Goal: Task Accomplishment & Management: Manage account settings

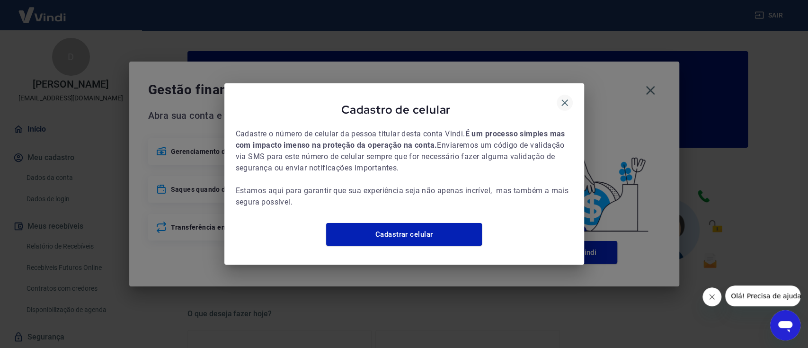
click at [564, 105] on button "button" at bounding box center [565, 103] width 16 height 16
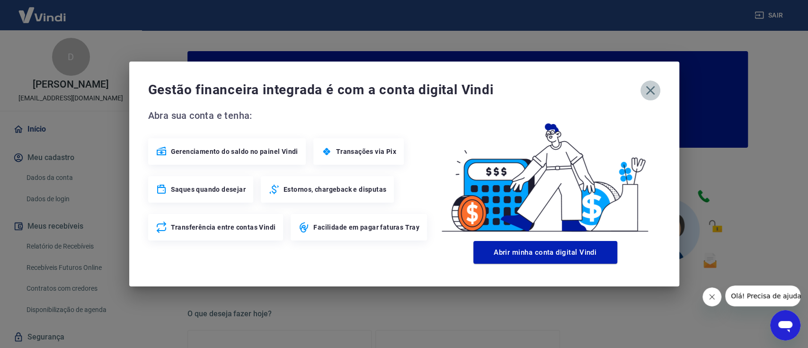
click at [650, 83] on icon "button" at bounding box center [650, 90] width 15 height 15
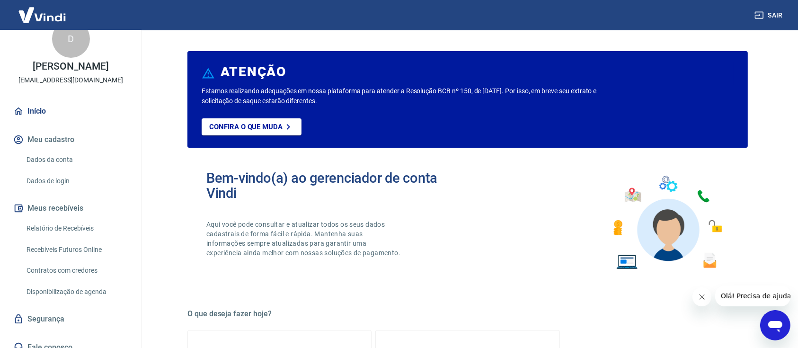
scroll to position [27, 0]
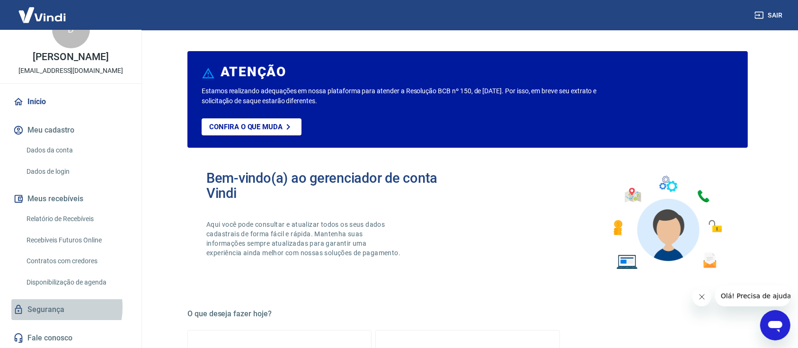
click at [50, 307] on link "Segurança" at bounding box center [70, 309] width 119 height 21
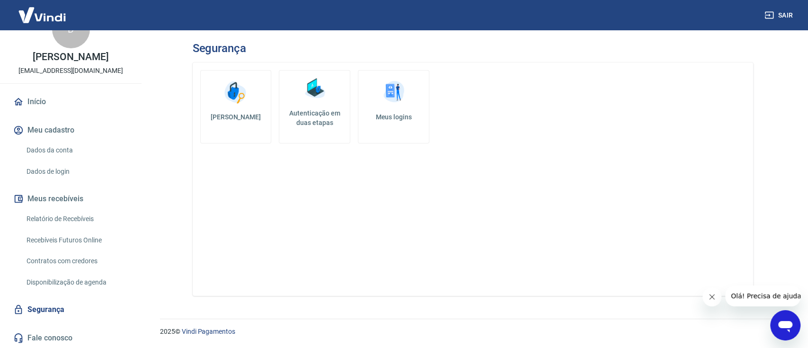
click at [311, 108] on h5 "Autenticação em duas etapas" at bounding box center [314, 117] width 63 height 19
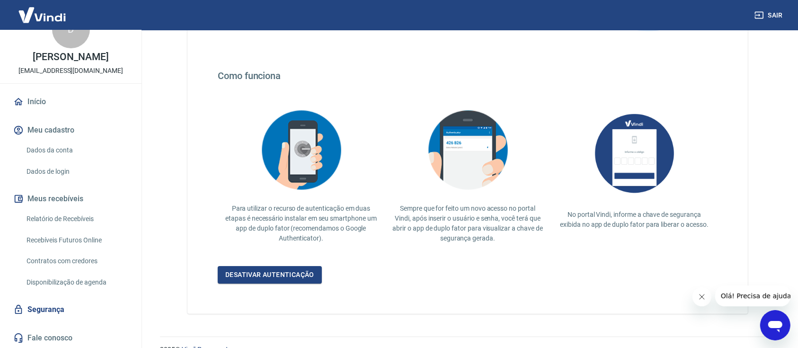
scroll to position [165, 0]
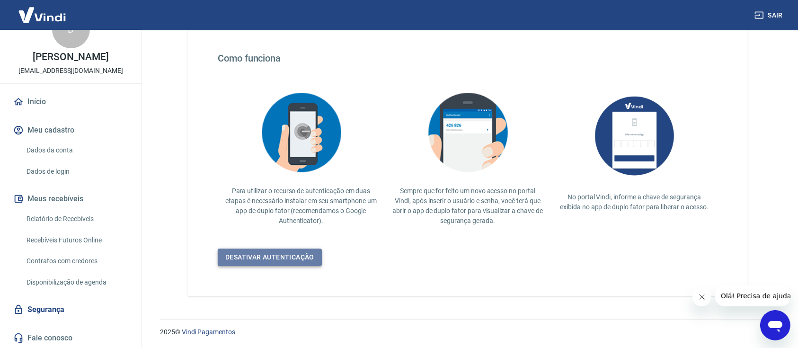
click at [291, 259] on link "Desativar autenticação" at bounding box center [270, 258] width 104 height 18
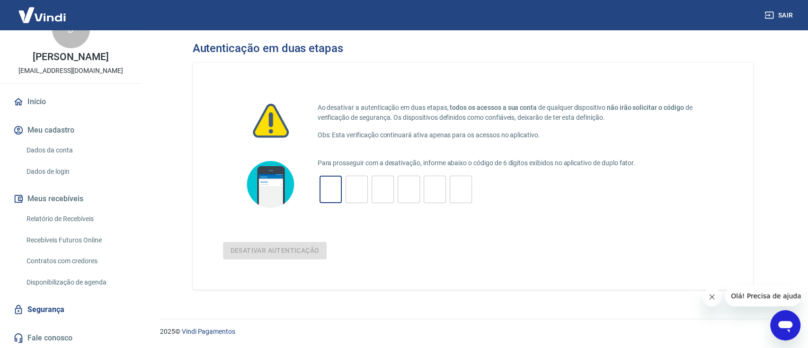
click at [341, 197] on input "tel" at bounding box center [331, 189] width 22 height 20
drag, startPoint x: 306, startPoint y: 189, endPoint x: 317, endPoint y: 189, distance: 10.9
click at [312, 189] on div at bounding box center [270, 184] width 95 height 54
click at [327, 190] on input "tel" at bounding box center [331, 189] width 22 height 20
type input "7"
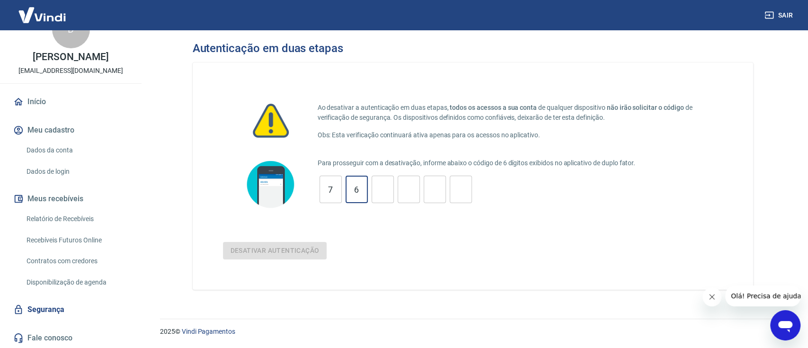
type input "6"
type input "0"
type input "7"
type input "0"
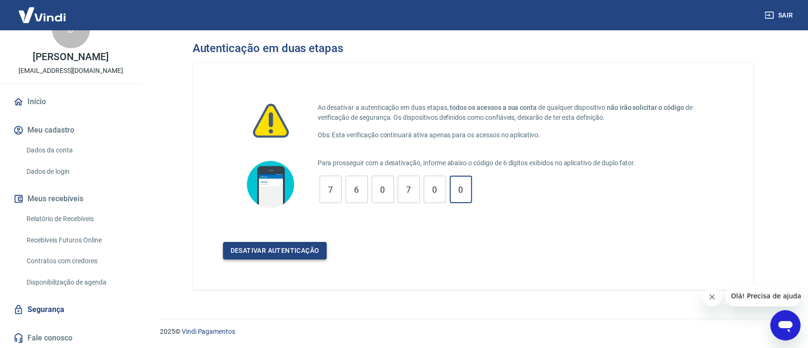
type input "0"
click at [294, 258] on button "Desativar autenticação" at bounding box center [275, 251] width 104 height 18
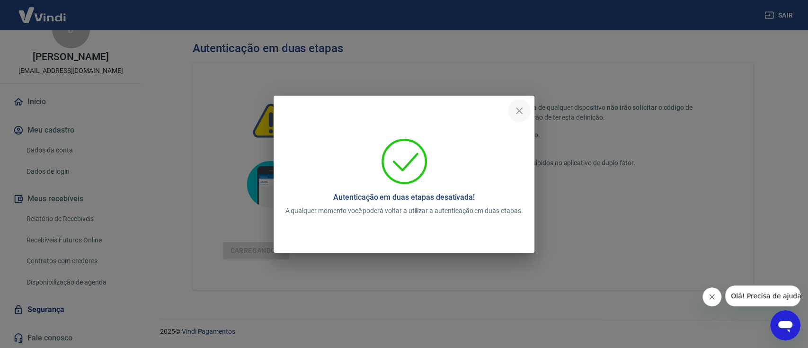
click at [520, 114] on icon "close" at bounding box center [519, 110] width 11 height 11
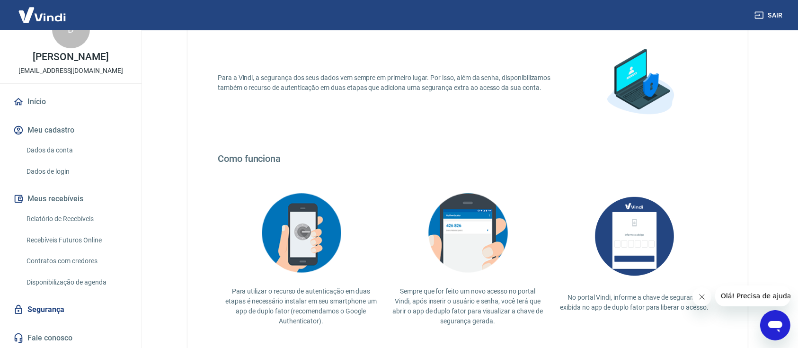
scroll to position [165, 0]
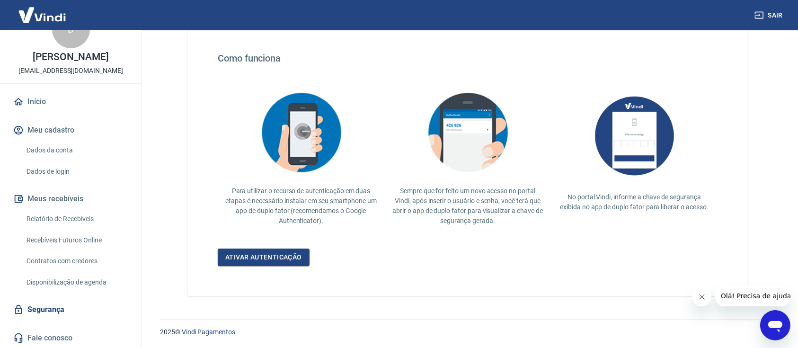
click at [58, 302] on link "Segurança" at bounding box center [70, 309] width 119 height 21
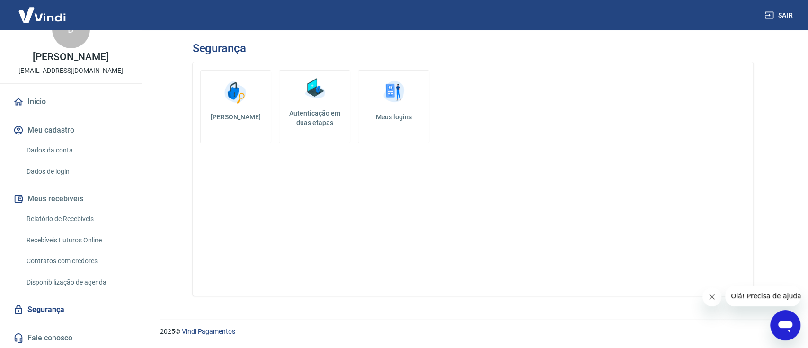
click at [298, 125] on h5 "Autenticação em duas etapas" at bounding box center [314, 117] width 63 height 19
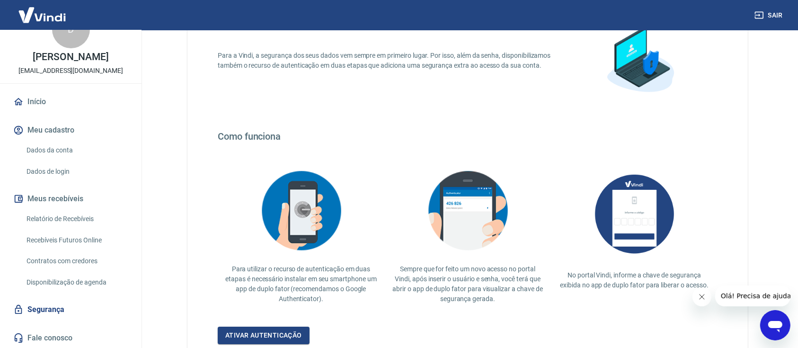
scroll to position [165, 0]
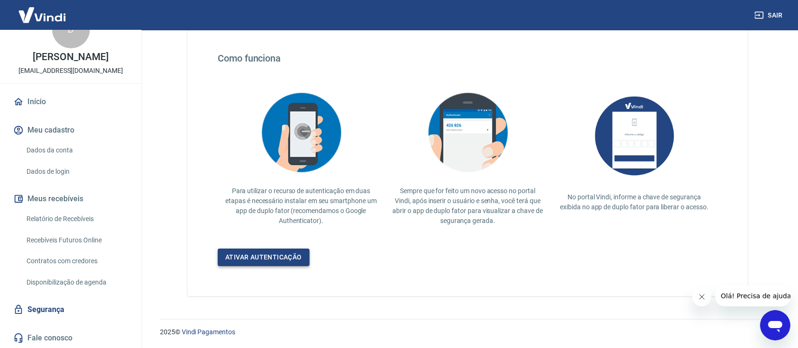
click at [275, 252] on link "Ativar autenticação" at bounding box center [264, 258] width 92 height 18
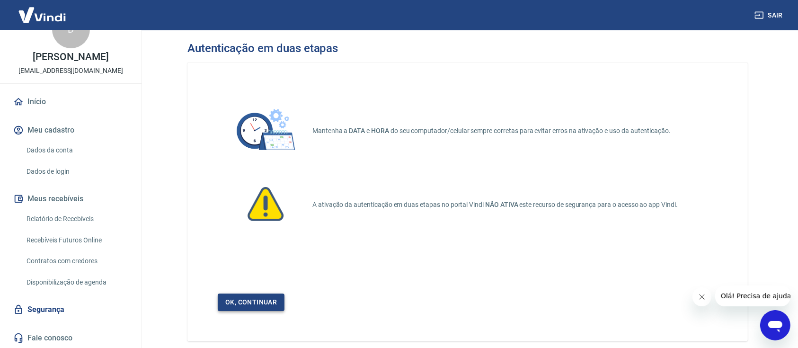
click at [273, 294] on link "Ok, continuar" at bounding box center [251, 303] width 67 height 18
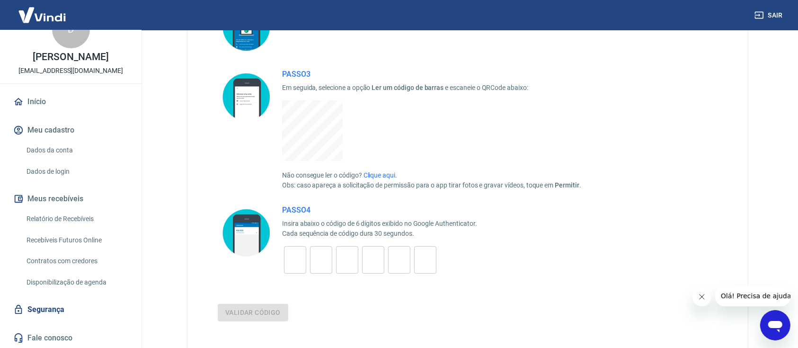
scroll to position [126, 0]
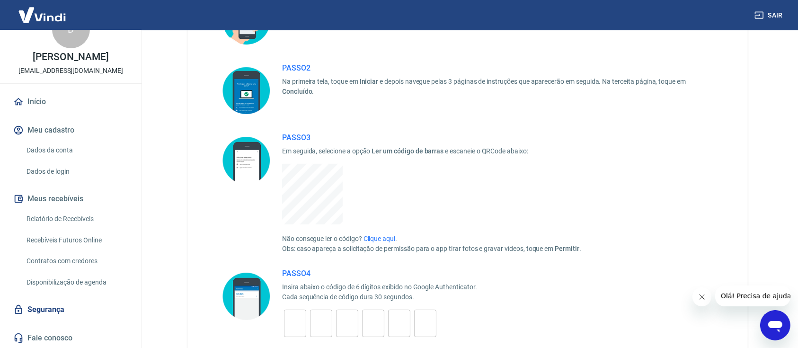
click at [292, 319] on input "tel" at bounding box center [295, 323] width 22 height 20
type input "4"
type input "2"
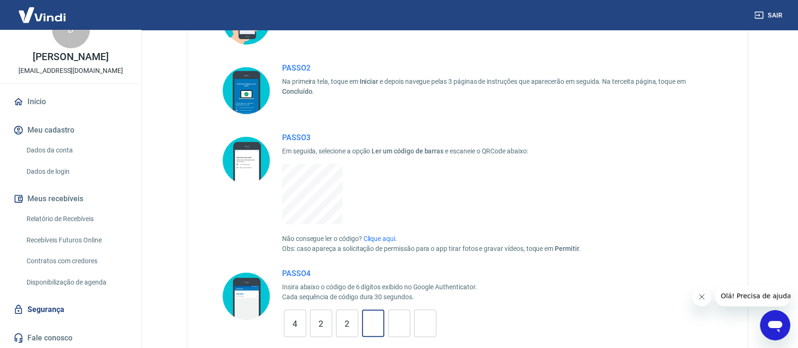
type input "7"
type input "0"
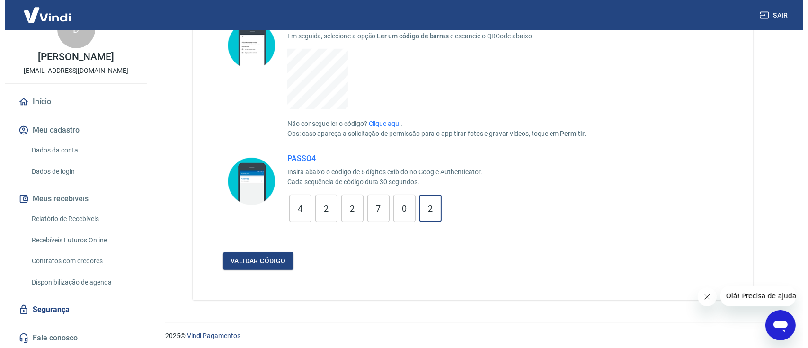
scroll to position [245, 0]
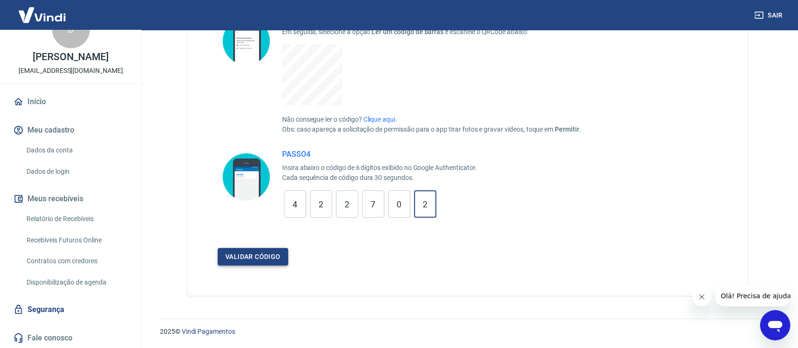
type input "2"
click at [255, 252] on button "Validar código" at bounding box center [253, 257] width 71 height 18
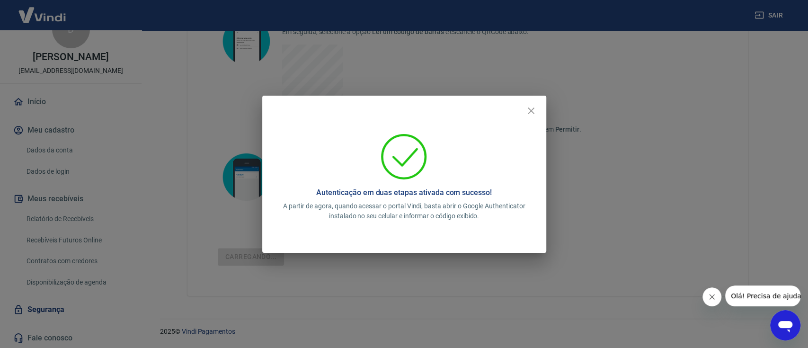
click at [79, 232] on div "Autenticação em duas etapas ativada com sucesso! A partir de agora, quando aces…" at bounding box center [404, 174] width 808 height 348
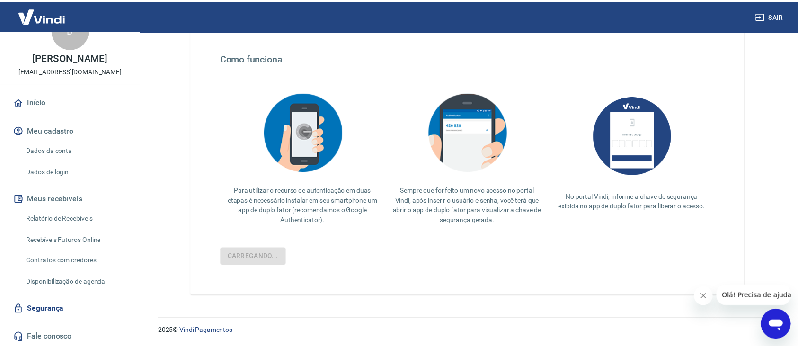
scroll to position [165, 0]
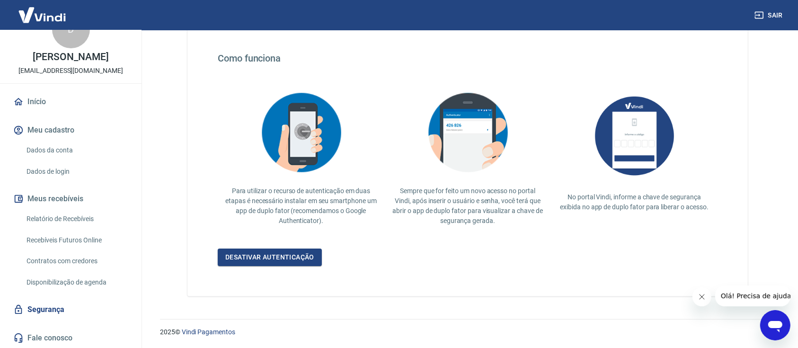
click at [85, 217] on link "Relatório de Recebíveis" at bounding box center [76, 218] width 107 height 19
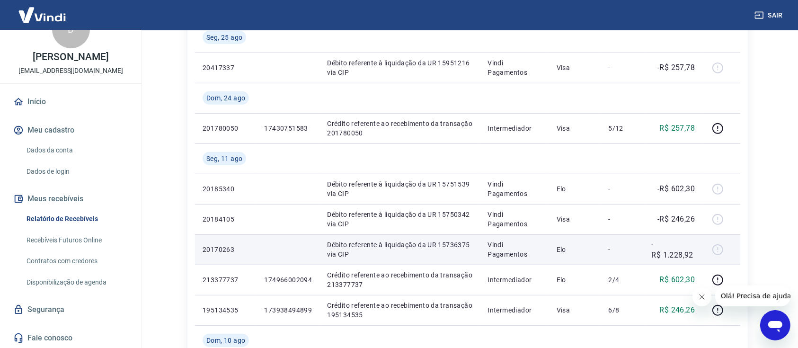
scroll to position [910, 0]
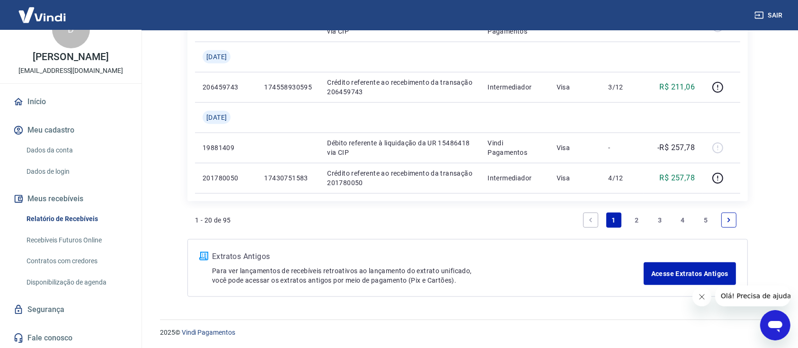
click at [654, 218] on link "3" at bounding box center [659, 220] width 15 height 15
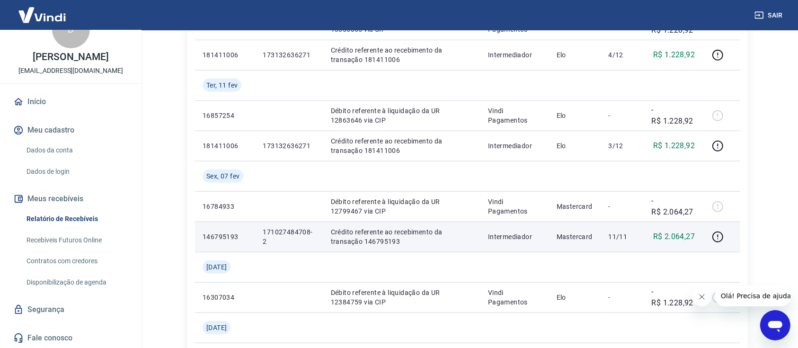
scroll to position [1000, 0]
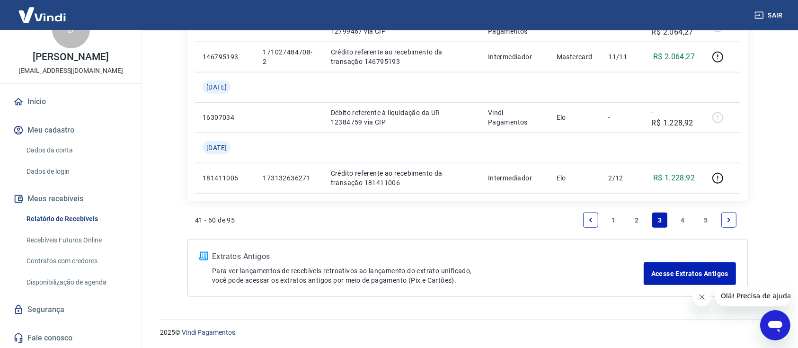
click at [640, 224] on link "2" at bounding box center [636, 220] width 15 height 15
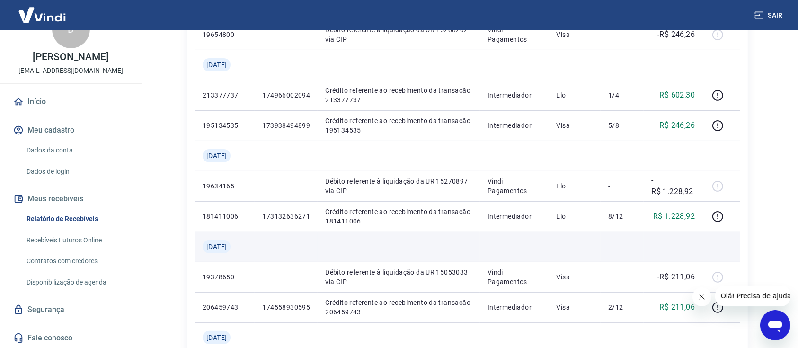
scroll to position [215, 0]
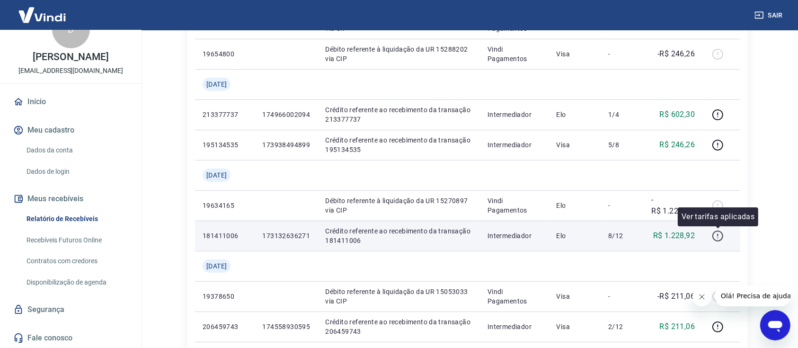
click at [711, 233] on button "button" at bounding box center [717, 235] width 15 height 15
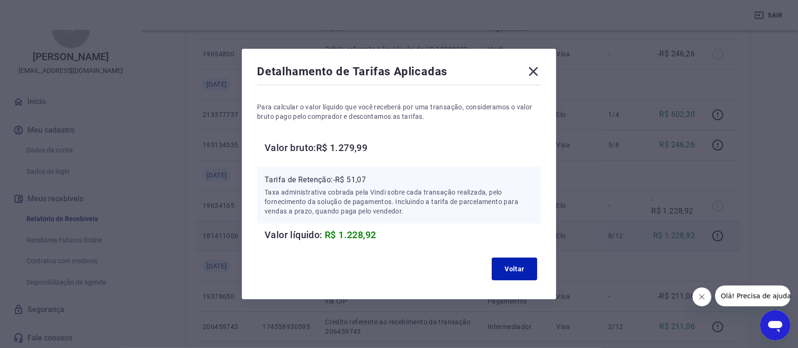
click at [549, 65] on div "Detalhamento de Tarifas Aplicadas Para calcular o valor líquido que você recebe…" at bounding box center [399, 174] width 314 height 250
click at [540, 67] on icon at bounding box center [533, 71] width 15 height 15
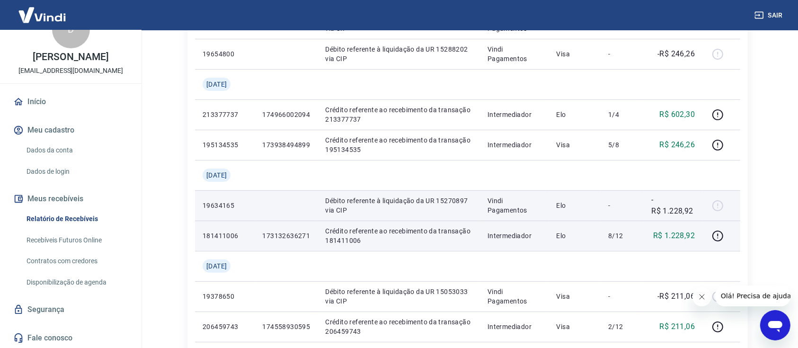
click at [401, 211] on p "Débito referente à liquidação da UR 15270897 via CIP" at bounding box center [398, 205] width 147 height 19
click at [422, 204] on p "Débito referente à liquidação da UR 15270897 via CIP" at bounding box center [398, 205] width 147 height 19
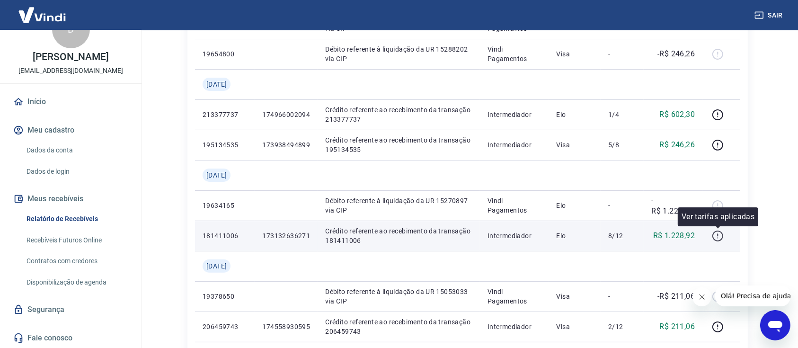
click at [719, 240] on icon "button" at bounding box center [718, 236] width 12 height 12
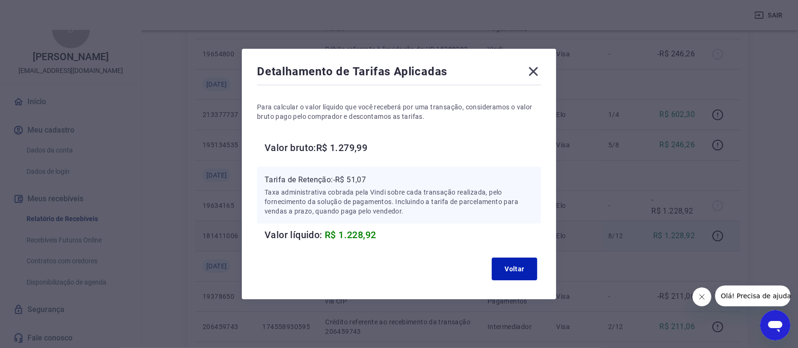
click at [533, 73] on icon at bounding box center [533, 71] width 15 height 15
